Goal: Task Accomplishment & Management: Manage account settings

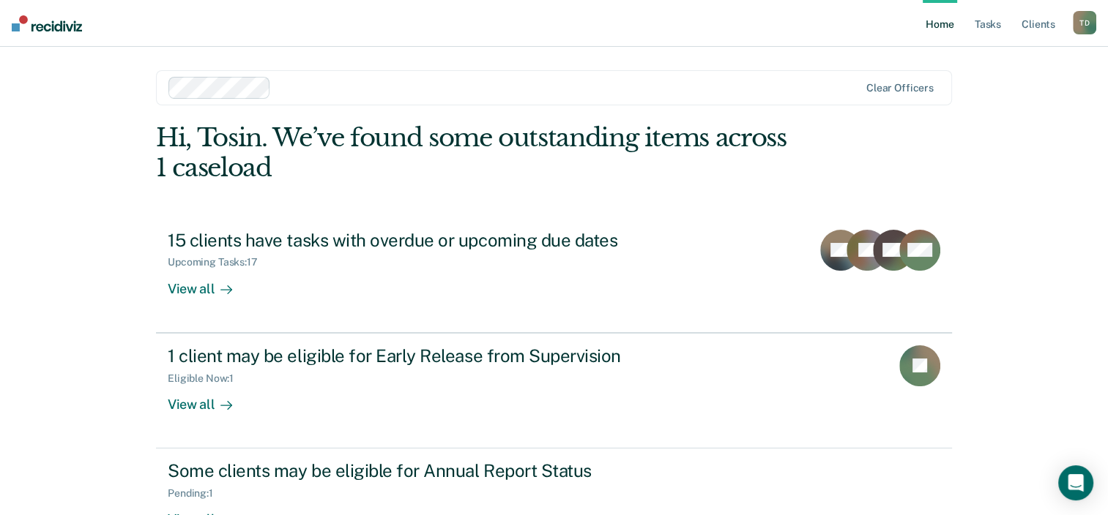
click at [1083, 19] on div "T D" at bounding box center [1083, 22] width 23 height 23
click at [991, 91] on link "Log Out" at bounding box center [1025, 96] width 118 height 12
